Goal: Navigation & Orientation: Go to known website

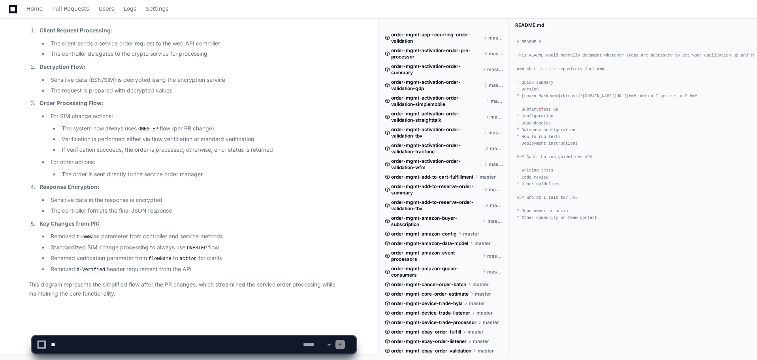
scroll to position [553, 0]
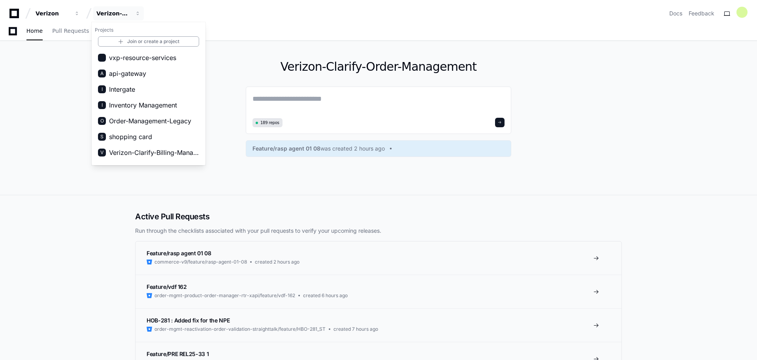
scroll to position [395, 0]
